Goal: Use online tool/utility: Utilize a website feature to perform a specific function

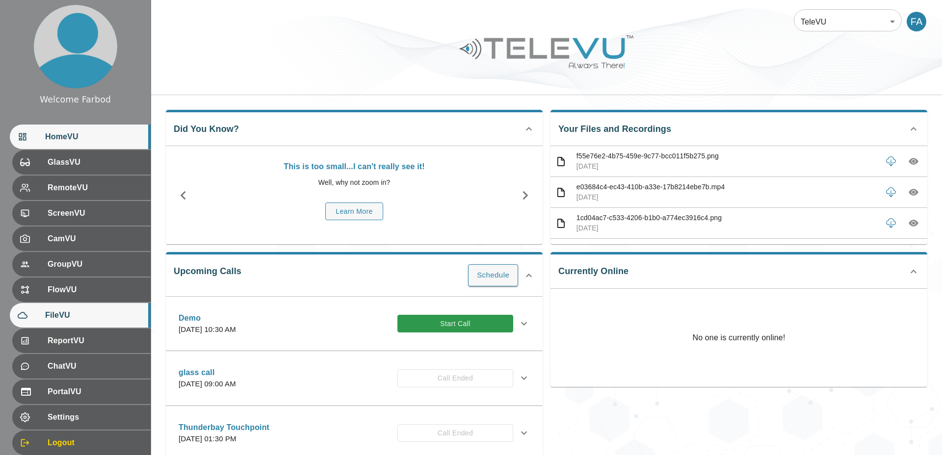
scroll to position [29, 0]
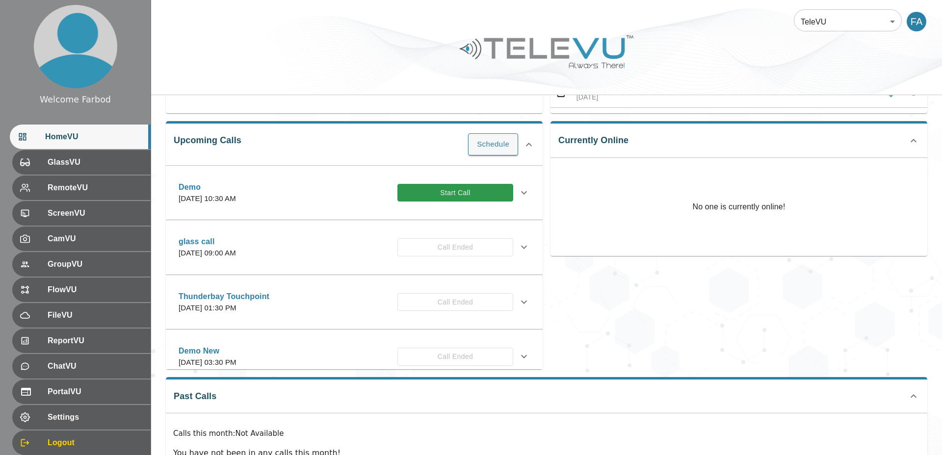
scroll to position [131, 0]
click at [451, 194] on button "Start Call" at bounding box center [455, 192] width 116 height 18
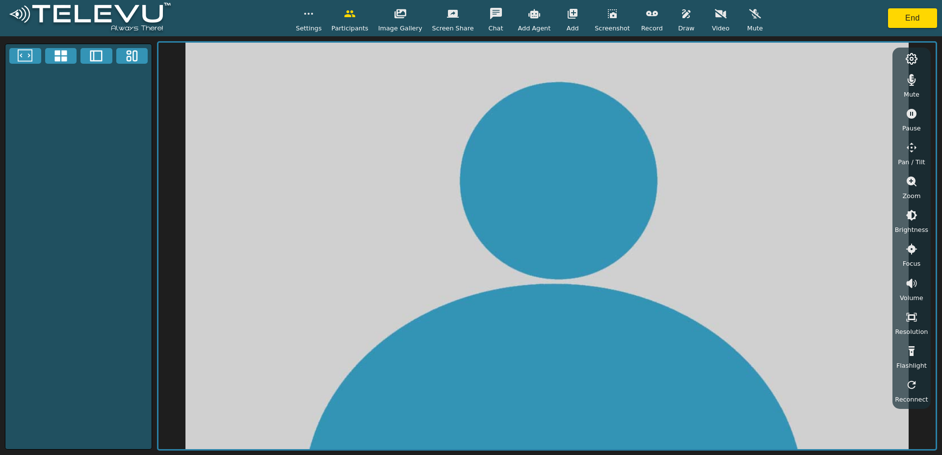
click at [715, 15] on icon "button" at bounding box center [721, 13] width 12 height 9
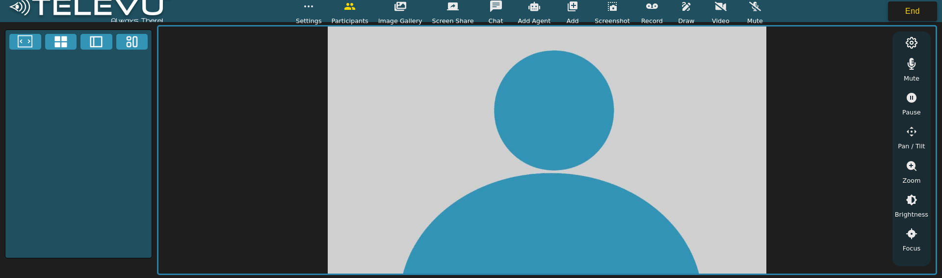
click at [907, 11] on button "End" at bounding box center [912, 11] width 49 height 20
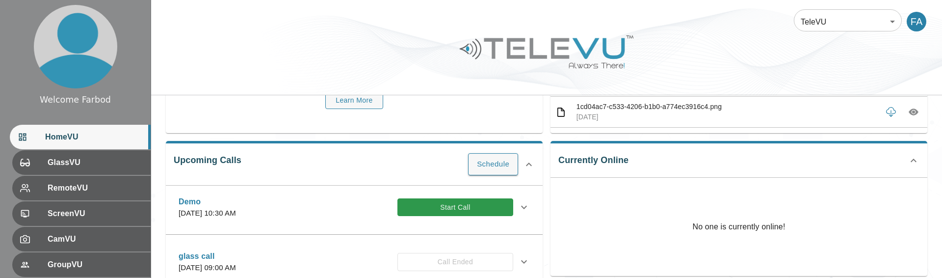
scroll to position [6, 0]
click at [454, 205] on button "Start Call" at bounding box center [455, 207] width 116 height 18
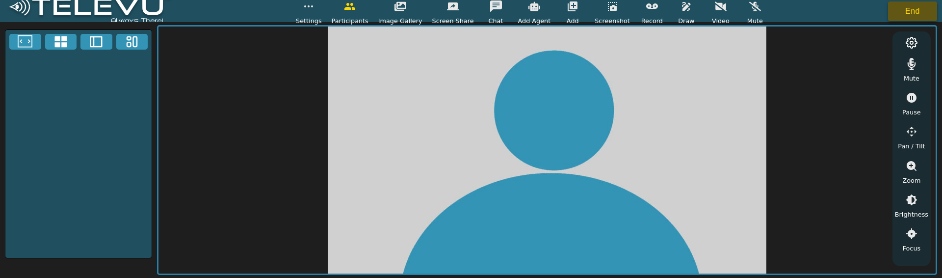
click at [913, 13] on button "End" at bounding box center [912, 11] width 49 height 20
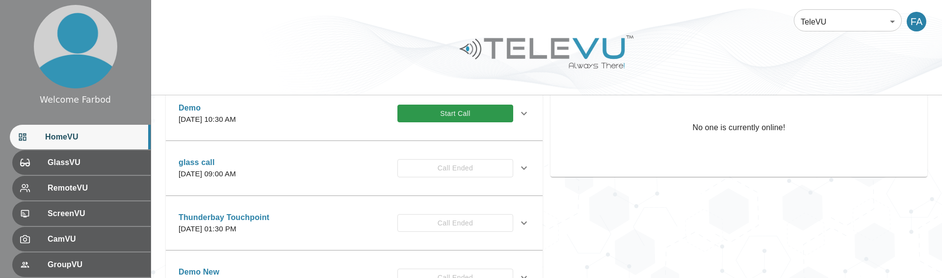
scroll to position [178, 0]
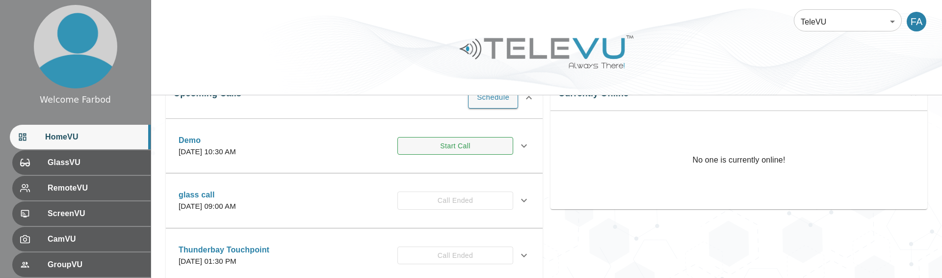
click at [433, 143] on button "Start Call" at bounding box center [455, 146] width 116 height 18
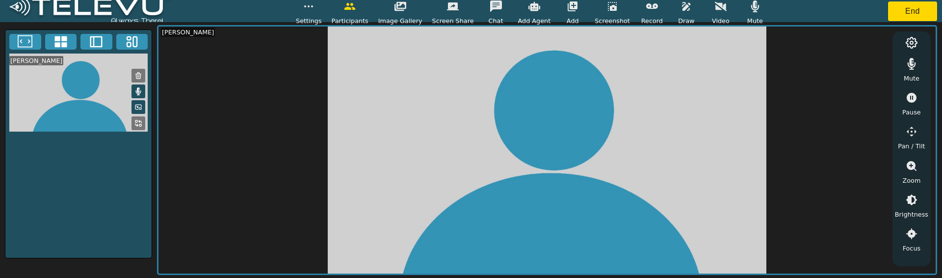
click at [712, 14] on button "button" at bounding box center [720, 7] width 25 height 20
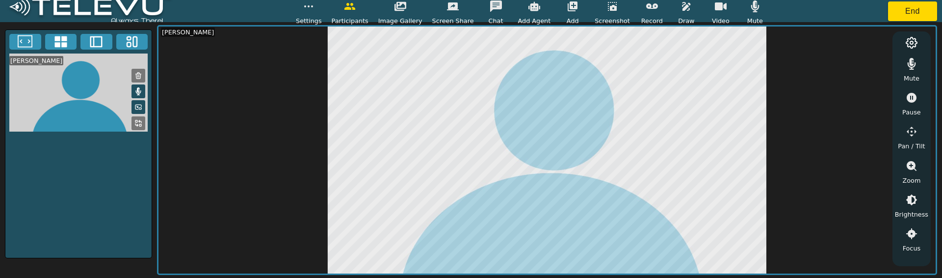
click at [311, 10] on icon "button" at bounding box center [309, 6] width 12 height 12
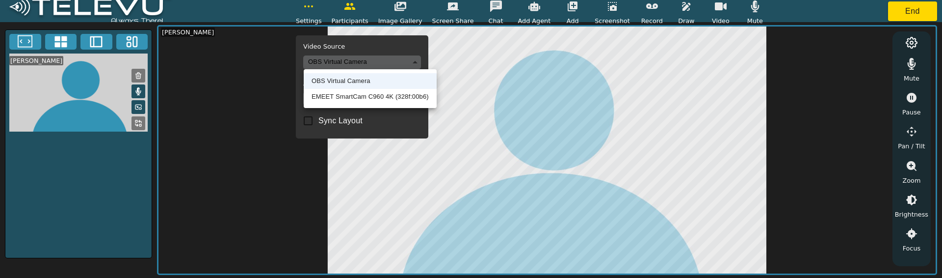
click at [331, 56] on body "Settings Video Source OBS Virtual Camera 5ce6517285c5d9bd0bfde8d08fd6d6358f598c…" at bounding box center [471, 139] width 942 height 278
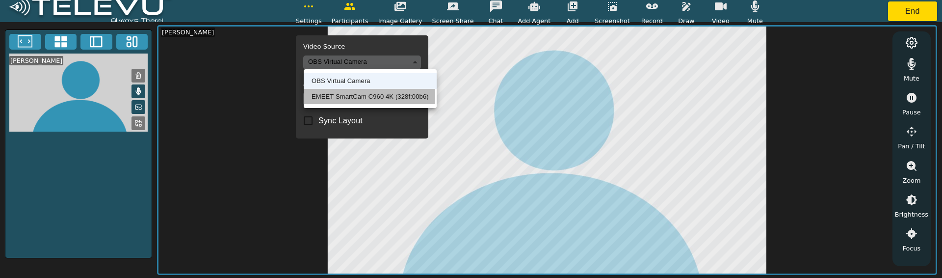
click at [338, 96] on li "EMEET SmartCam C960 4K (328f:00b6)" at bounding box center [370, 97] width 133 height 16
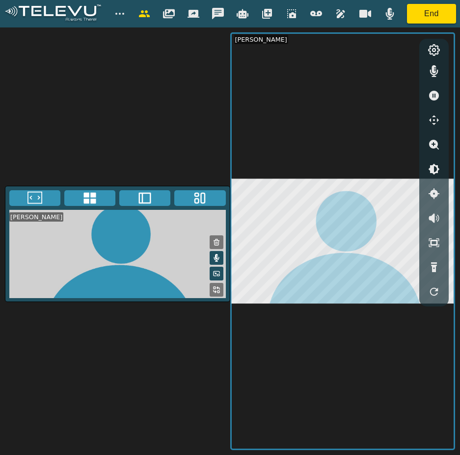
click at [312, 13] on icon "button" at bounding box center [316, 14] width 12 height 12
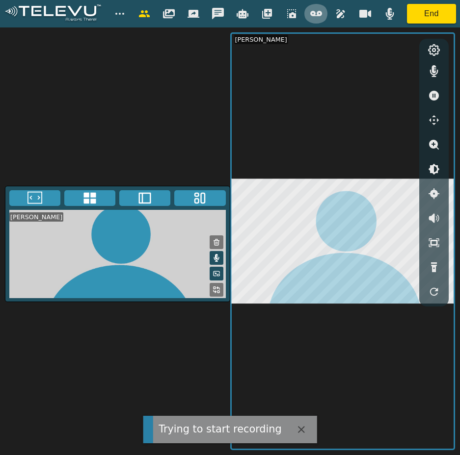
click at [317, 13] on icon "button" at bounding box center [316, 13] width 12 height 5
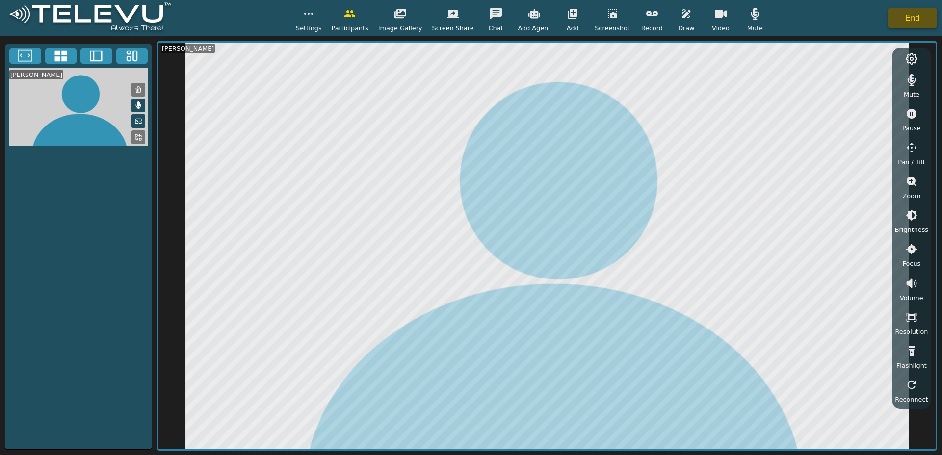
click at [907, 21] on button "End" at bounding box center [912, 18] width 49 height 20
